Goal: Check status: Check status

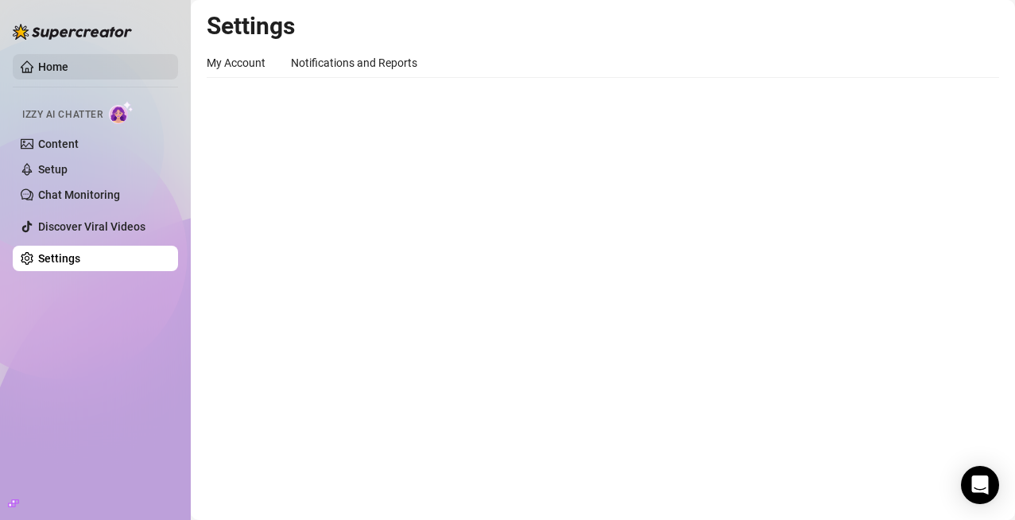
click at [66, 68] on link "Home" at bounding box center [53, 66] width 30 height 13
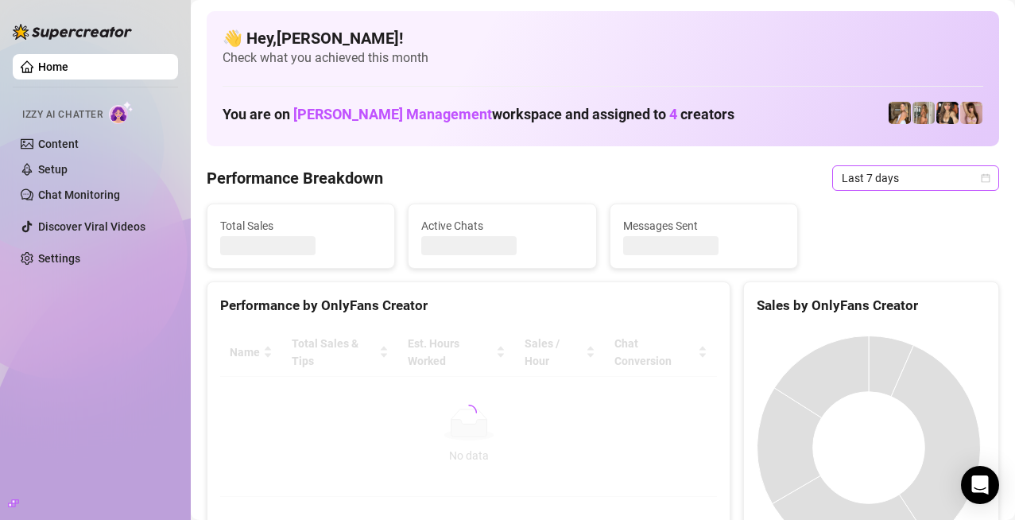
click at [890, 178] on span "Last 7 days" at bounding box center [916, 178] width 148 height 24
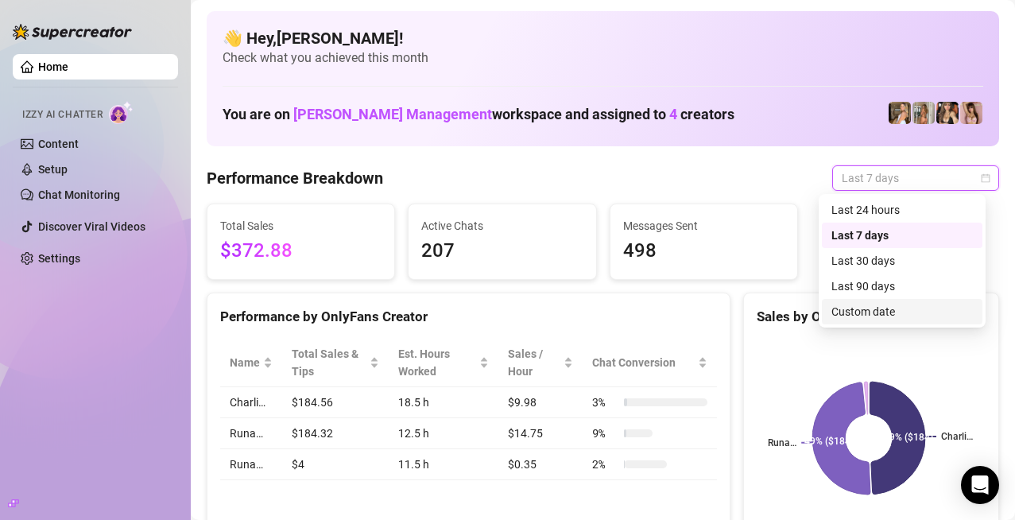
click at [878, 304] on div "Custom date" at bounding box center [903, 311] width 142 height 17
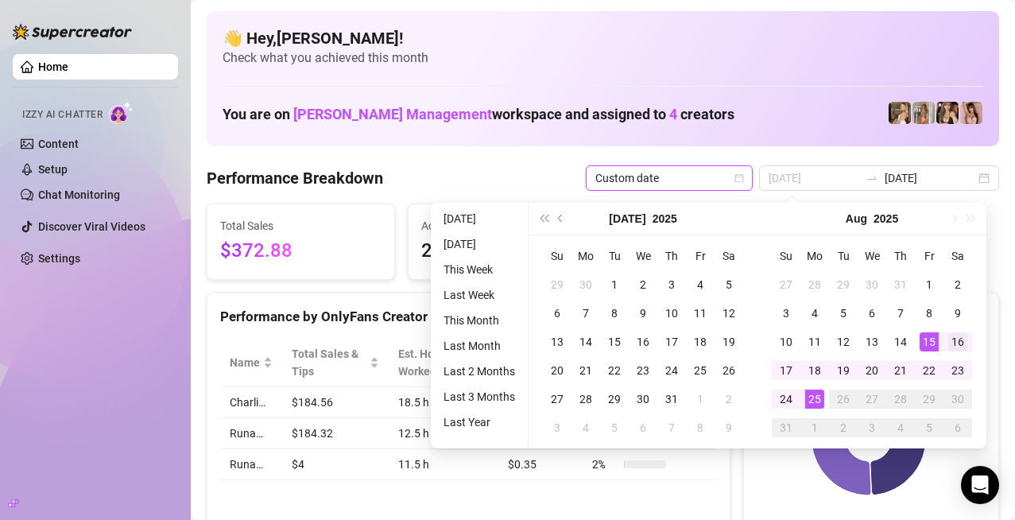
type input "[DATE]"
click at [954, 343] on div "16" at bounding box center [958, 341] width 19 height 19
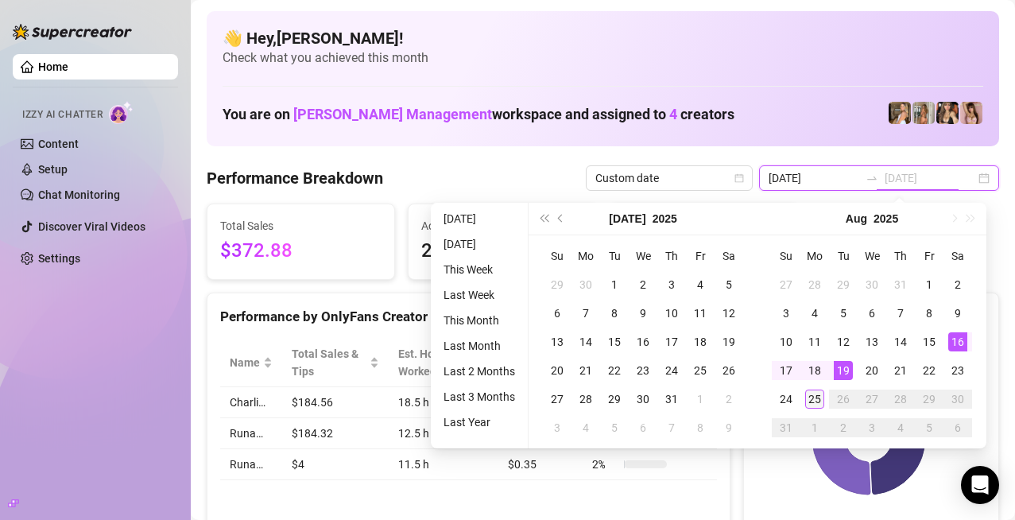
type input "[DATE]"
click at [811, 397] on div "25" at bounding box center [814, 399] width 19 height 19
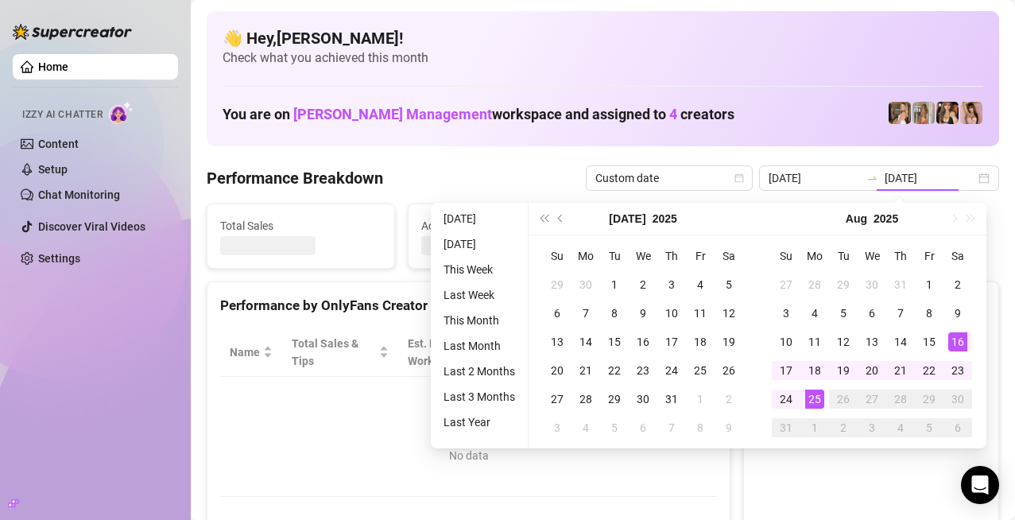
type input "[DATE]"
